Goal: Entertainment & Leisure: Consume media (video, audio)

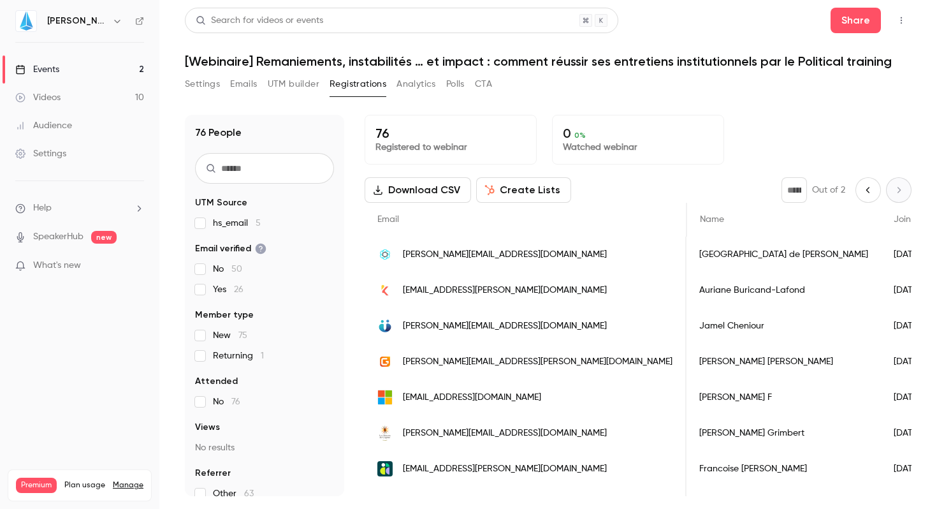
scroll to position [0, 309]
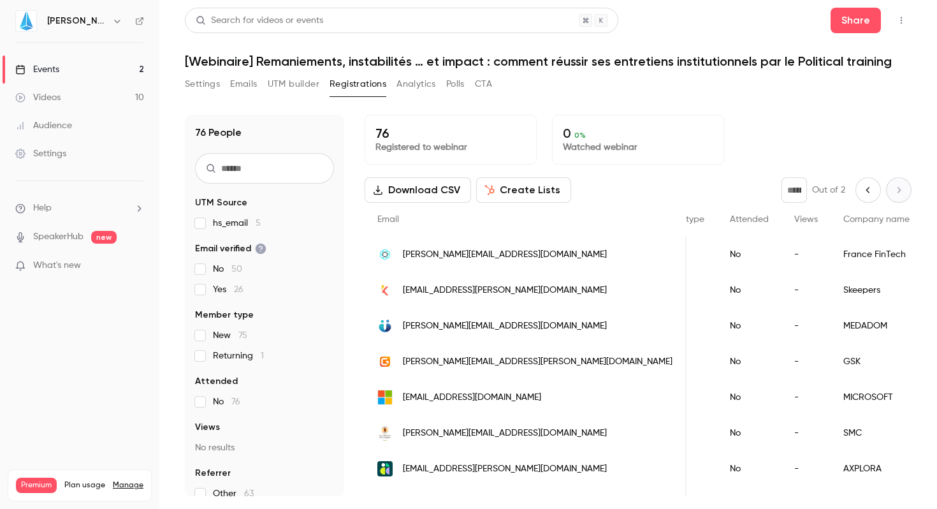
click at [64, 92] on link "Videos 10" at bounding box center [79, 97] width 159 height 28
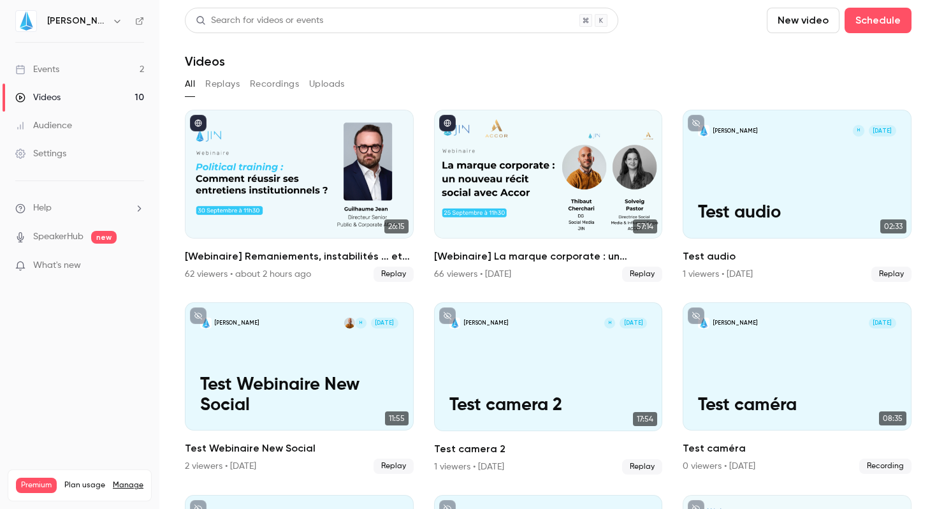
click at [68, 68] on link "Events 2" at bounding box center [79, 69] width 159 height 28
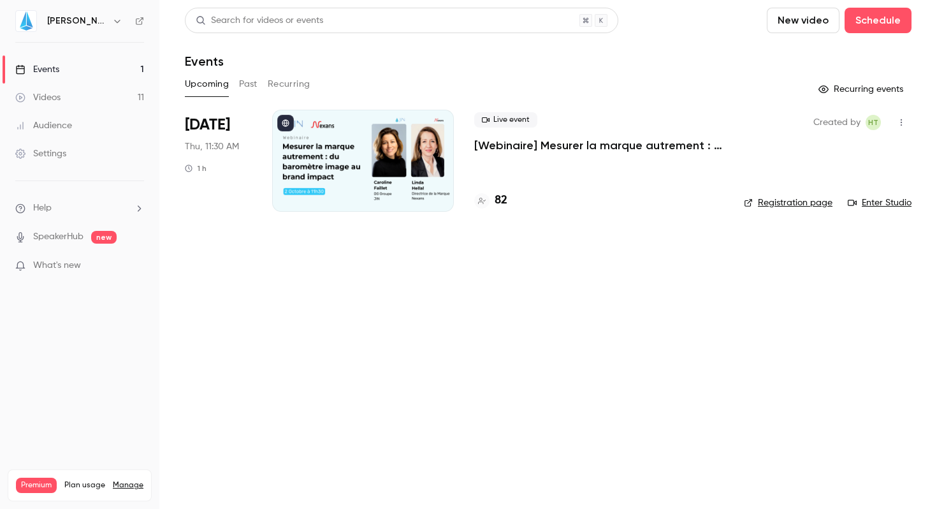
click at [78, 99] on link "Videos 11" at bounding box center [79, 97] width 159 height 28
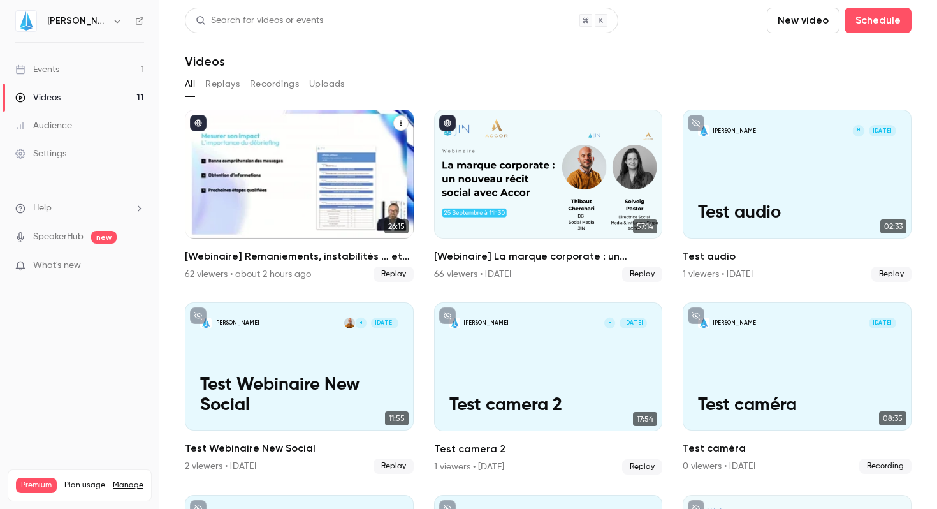
click at [285, 196] on div "[Webinaire] Remaniements, instabilités … et impact : comment réussir ses entret…" at bounding box center [299, 174] width 229 height 129
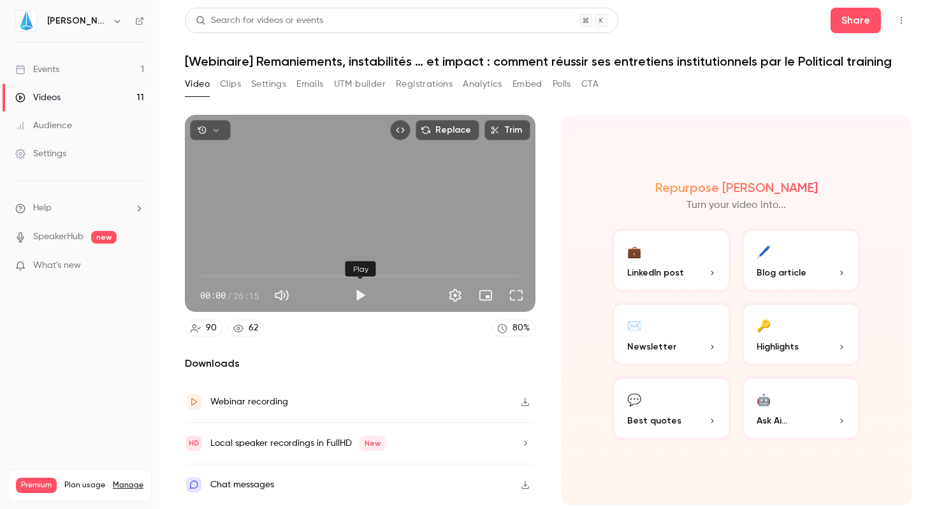
click at [363, 291] on button "Play" at bounding box center [359, 294] width 25 height 25
click at [516, 300] on button "Full screen" at bounding box center [515, 294] width 25 height 25
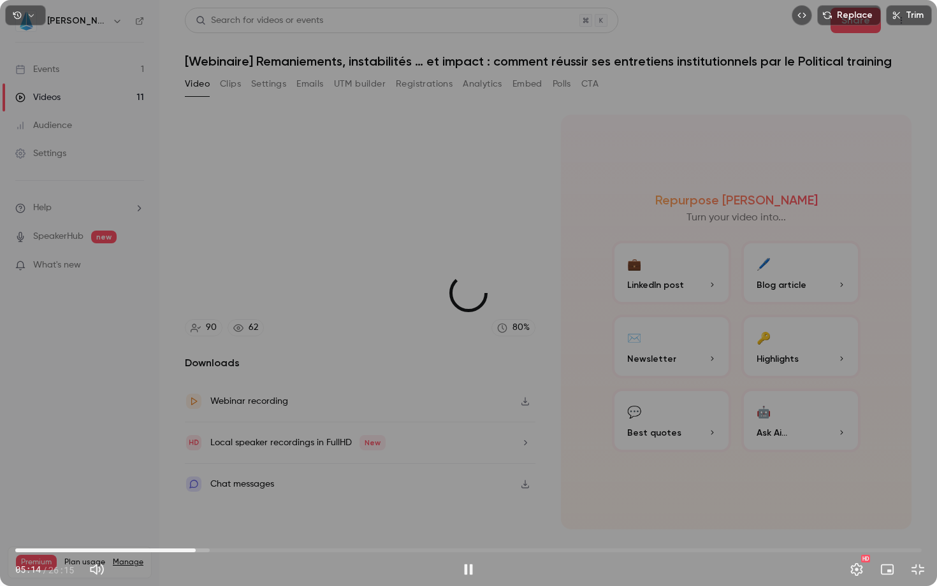
drag, startPoint x: 151, startPoint y: 546, endPoint x: 194, endPoint y: 552, distance: 43.7
click at [195, 508] on span "05:13" at bounding box center [196, 551] width 4 height 4
drag, startPoint x: 206, startPoint y: 551, endPoint x: 538, endPoint y: 549, distance: 332.1
click at [538, 508] on span "15:08" at bounding box center [538, 551] width 4 height 4
click at [540, 508] on span "15:15" at bounding box center [542, 551] width 4 height 4
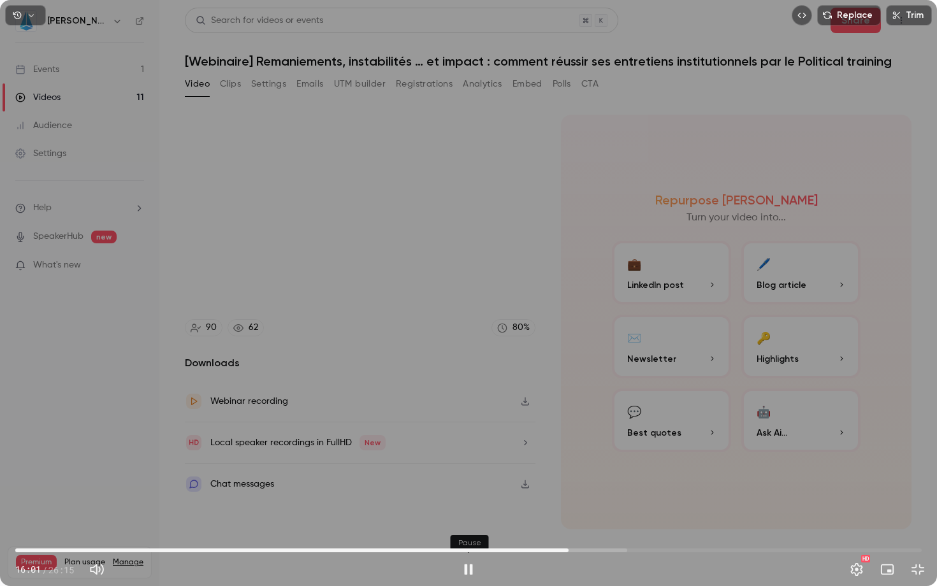
type input "*****"
click at [466, 508] on button "Pause" at bounding box center [468, 569] width 25 height 25
click at [916, 508] on button "Exit full screen" at bounding box center [917, 569] width 25 height 25
